Goal: Information Seeking & Learning: Find contact information

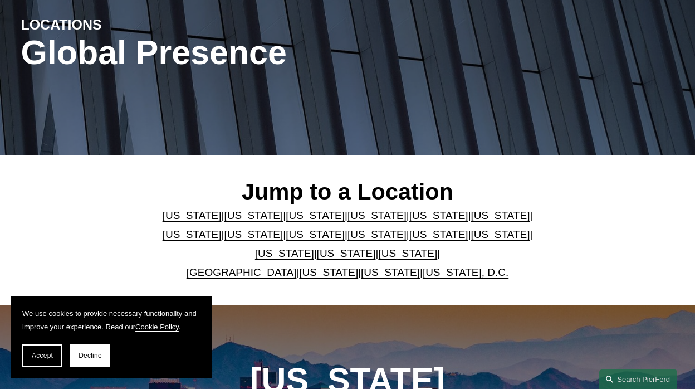
scroll to position [127, 0]
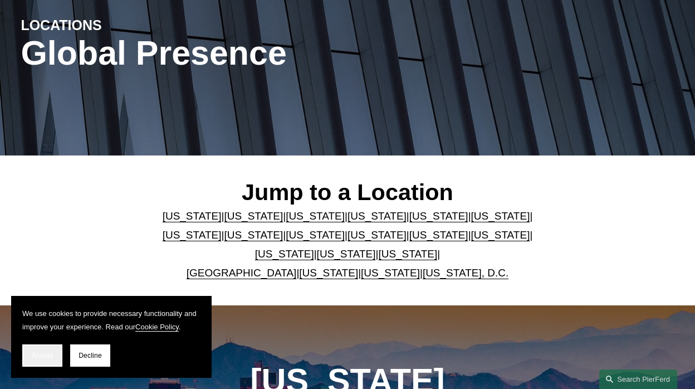
click at [48, 358] on span "Accept" at bounding box center [42, 356] width 21 height 8
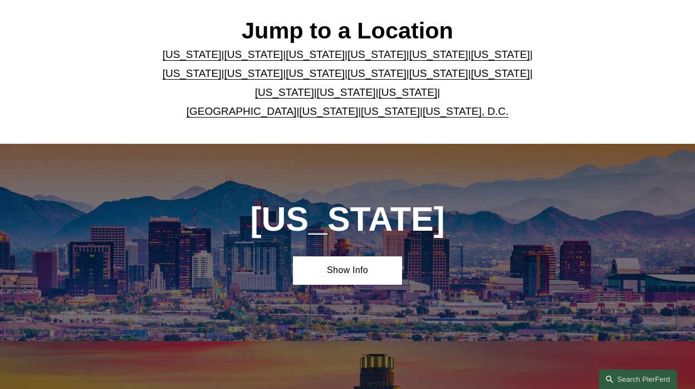
scroll to position [286, 0]
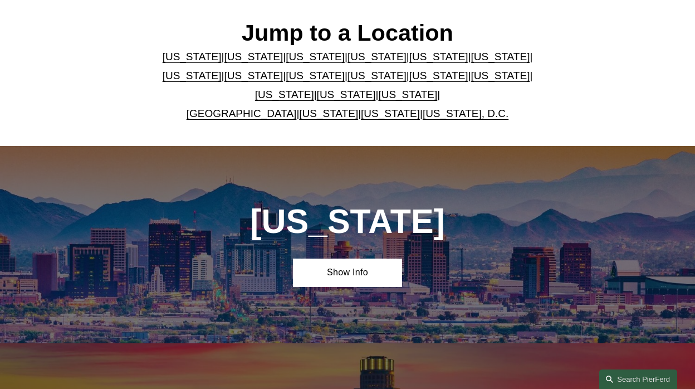
click at [410, 79] on link "[US_STATE]" at bounding box center [439, 76] width 59 height 12
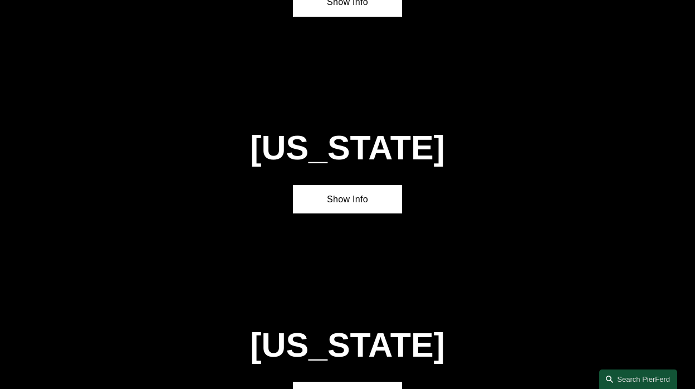
scroll to position [2400, 0]
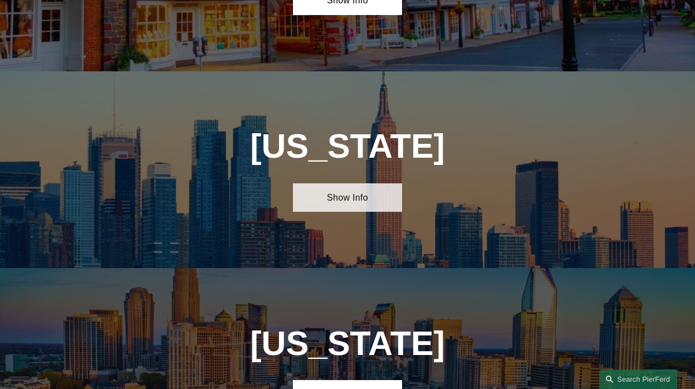
click at [345, 183] on link "Show Info" at bounding box center [347, 197] width 109 height 28
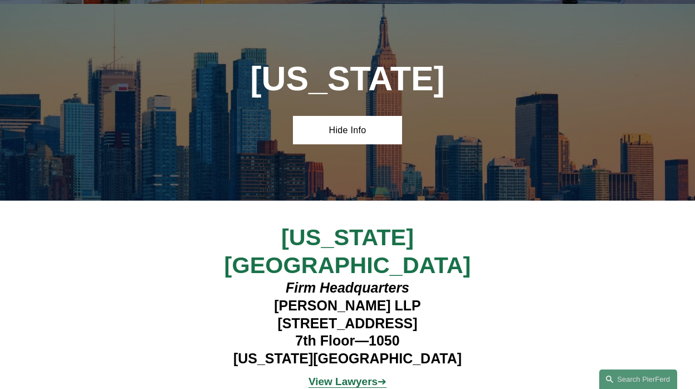
scroll to position [2469, 0]
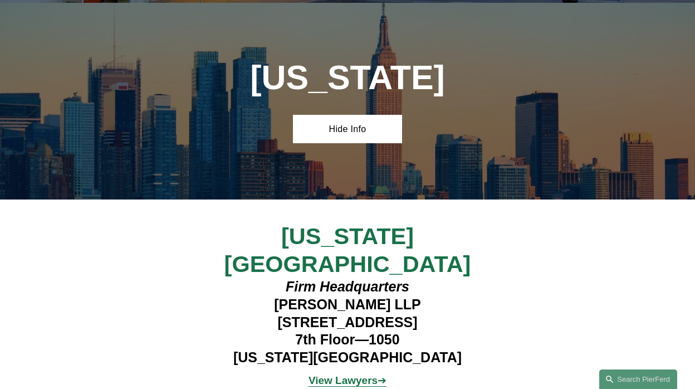
drag, startPoint x: 252, startPoint y: 224, endPoint x: 459, endPoint y: 229, distance: 207.4
click at [459, 278] on h4 "Firm Headquarters [PERSON_NAME] LLP [STREET_ADDRESS][US_STATE]" at bounding box center [348, 322] width 272 height 89
copy h4 "[STREET_ADDRESS]"
click at [314, 278] on h4 "Firm Headquarters [PERSON_NAME] LLP [STREET_ADDRESS][US_STATE]" at bounding box center [348, 322] width 272 height 89
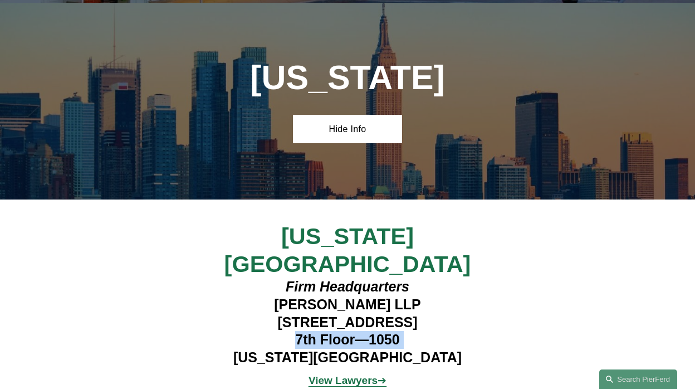
click at [314, 278] on h4 "Firm Headquarters [PERSON_NAME] LLP [STREET_ADDRESS][US_STATE]" at bounding box center [348, 322] width 272 height 89
copy h4 "7th Floor—1050"
click at [399, 278] on h4 "Firm Headquarters [PERSON_NAME] LLP [STREET_ADDRESS][US_STATE]" at bounding box center [348, 322] width 272 height 89
copy h4 "10020"
